Goal: Find specific page/section: Find specific page/section

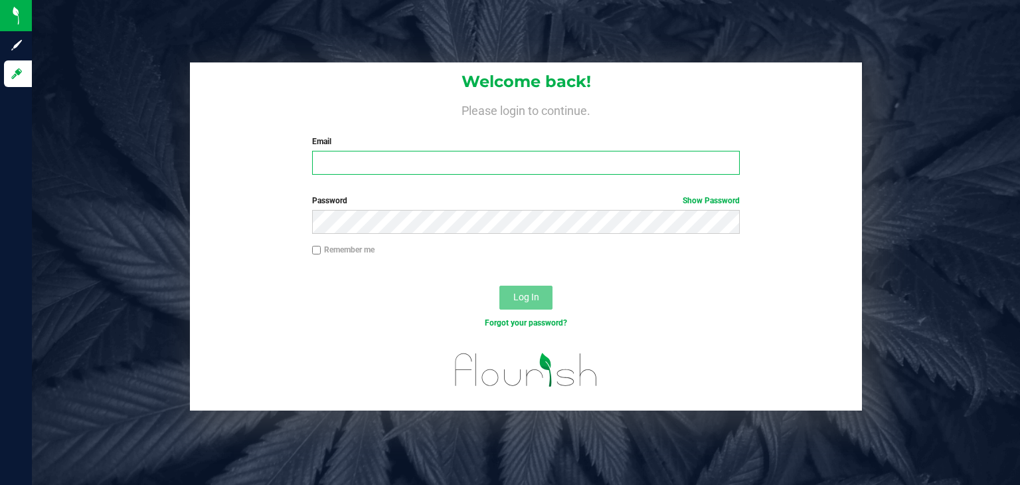
type input "e.madgic@theraplant.com"
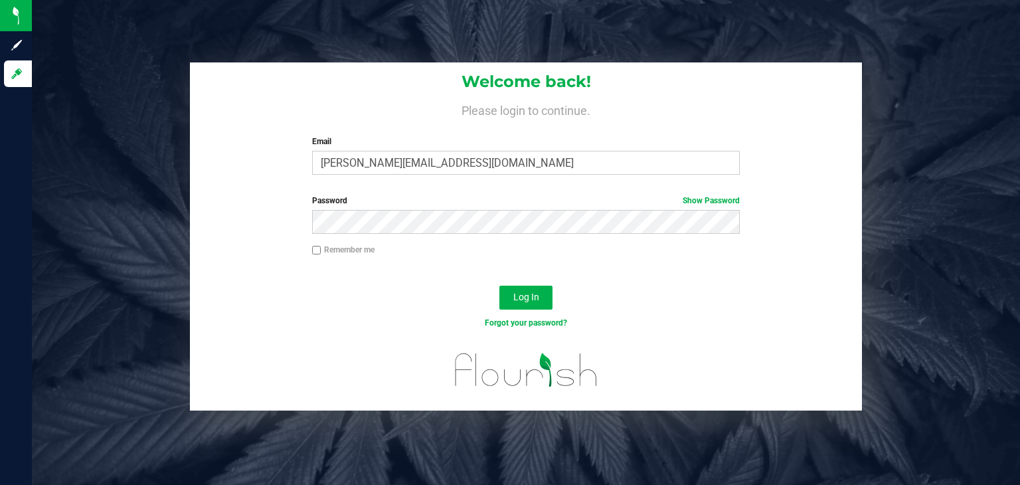
click at [319, 250] on input "Remember me" at bounding box center [316, 250] width 9 height 9
checkbox input "true"
click at [527, 291] on span "Log In" at bounding box center [526, 296] width 26 height 11
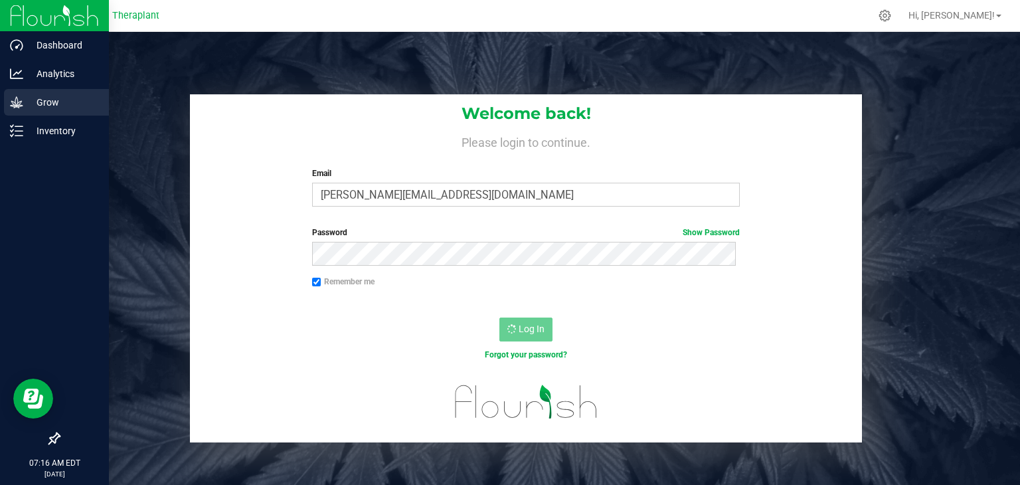
click at [16, 104] on icon at bounding box center [16, 102] width 13 height 13
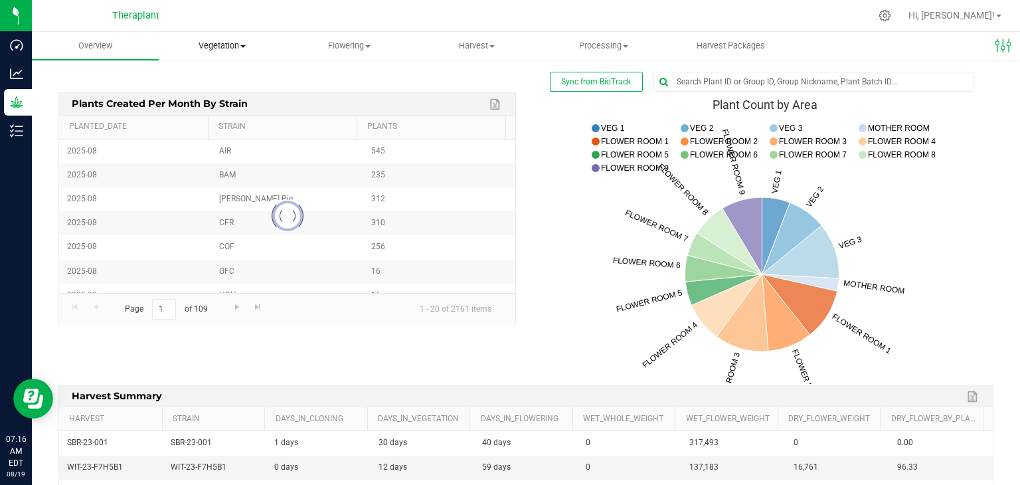
click at [224, 36] on uib-tab-heading "Vegetation Veg groups Veg plants Mother groups Mother plants Apply to plants Pl…" at bounding box center [221, 46] width 125 height 27
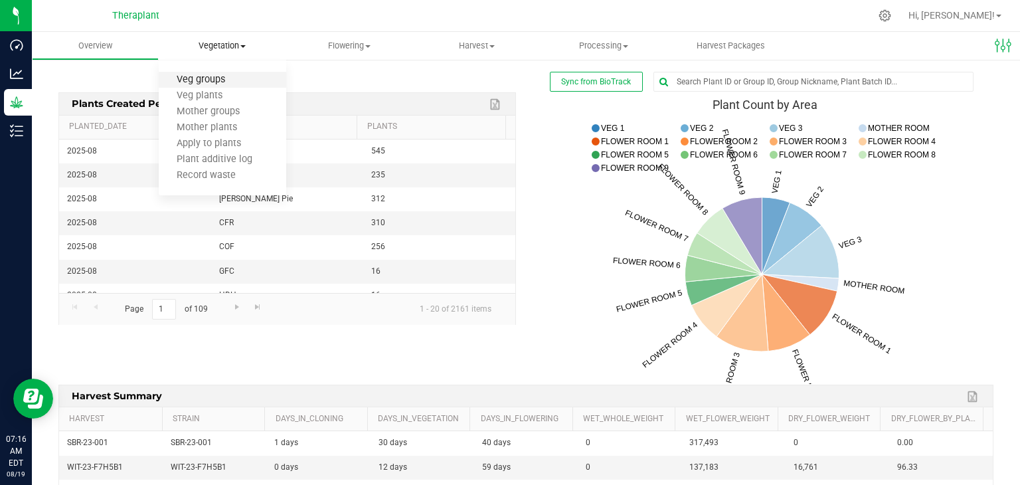
click at [209, 78] on span "Veg groups" at bounding box center [201, 79] width 84 height 11
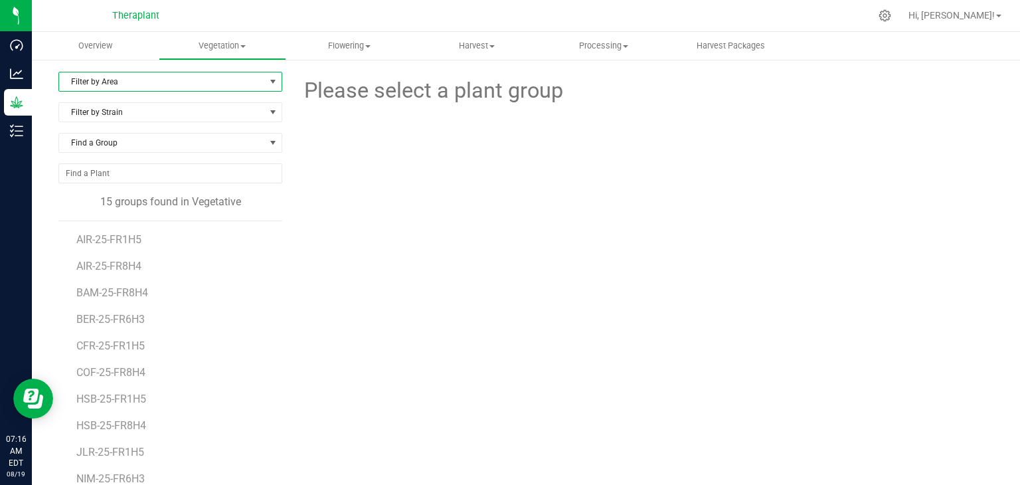
click at [193, 82] on span "Filter by Area" at bounding box center [162, 81] width 206 height 19
click at [137, 142] on li "VEG 2" at bounding box center [169, 144] width 220 height 20
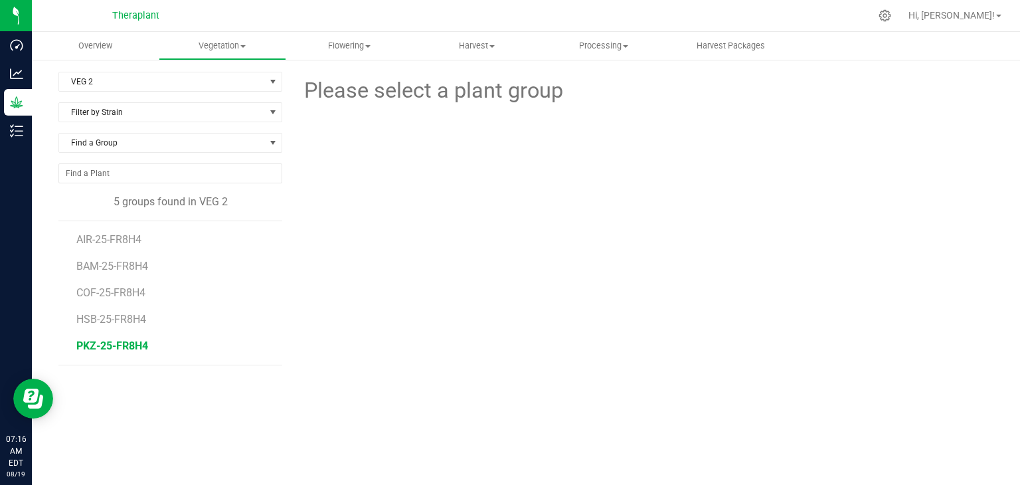
click at [94, 345] on span "PKZ-25-FR8H4" at bounding box center [112, 345] width 72 height 13
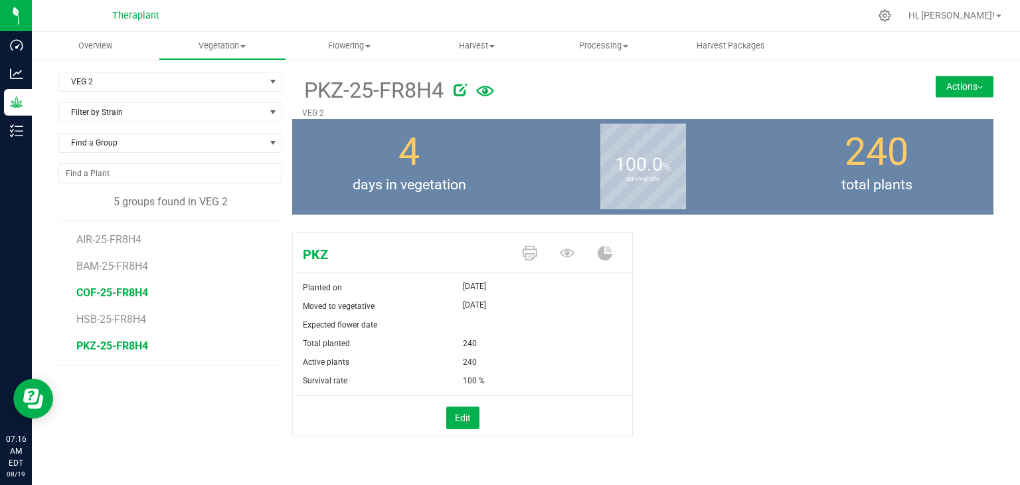
click at [97, 295] on span "COF-25-FR8H4" at bounding box center [112, 292] width 72 height 13
click at [105, 240] on span "AIR-25-FR8H4" at bounding box center [110, 239] width 69 height 13
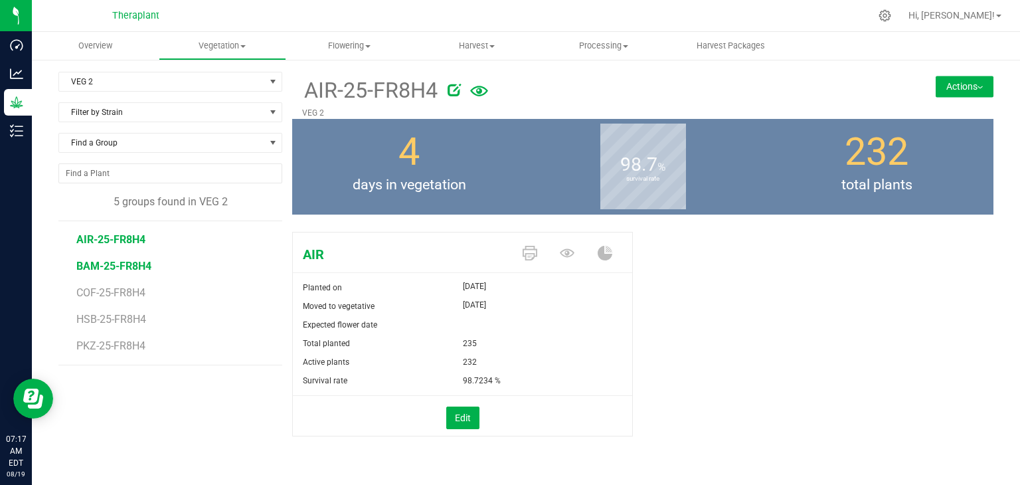
click at [106, 269] on span "BAM-25-FR8H4" at bounding box center [113, 266] width 75 height 13
click at [104, 321] on span "HSB-25-FR8H4" at bounding box center [112, 319] width 72 height 13
